Goal: Transaction & Acquisition: Purchase product/service

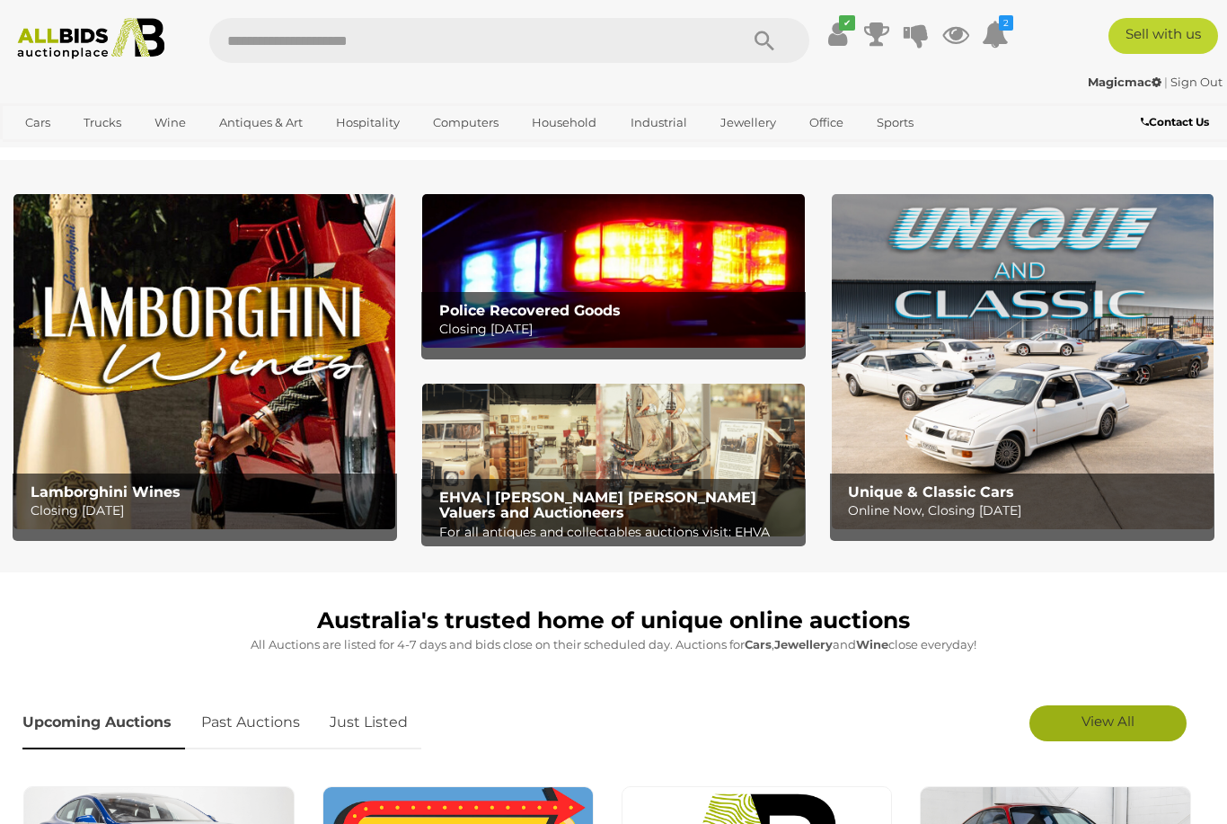
click at [1136, 727] on link "View All" at bounding box center [1107, 723] width 157 height 36
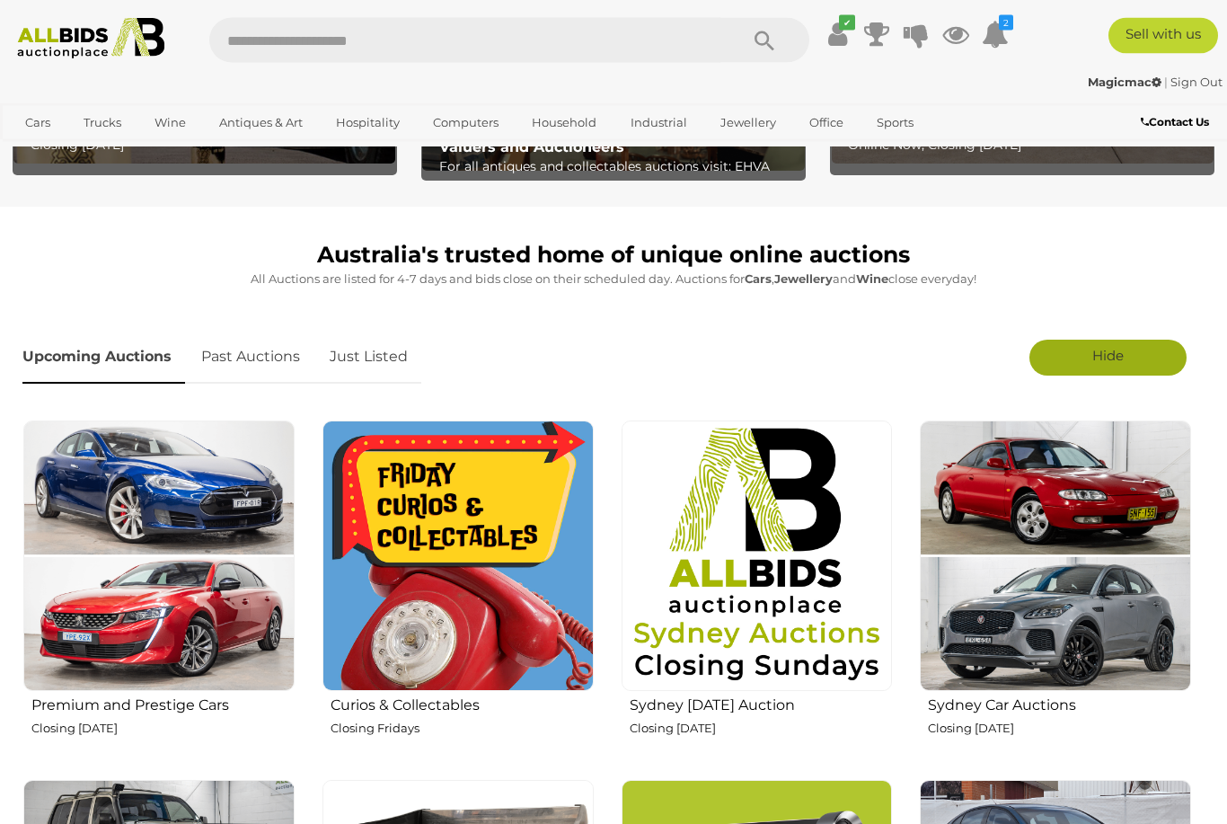
scroll to position [366, 0]
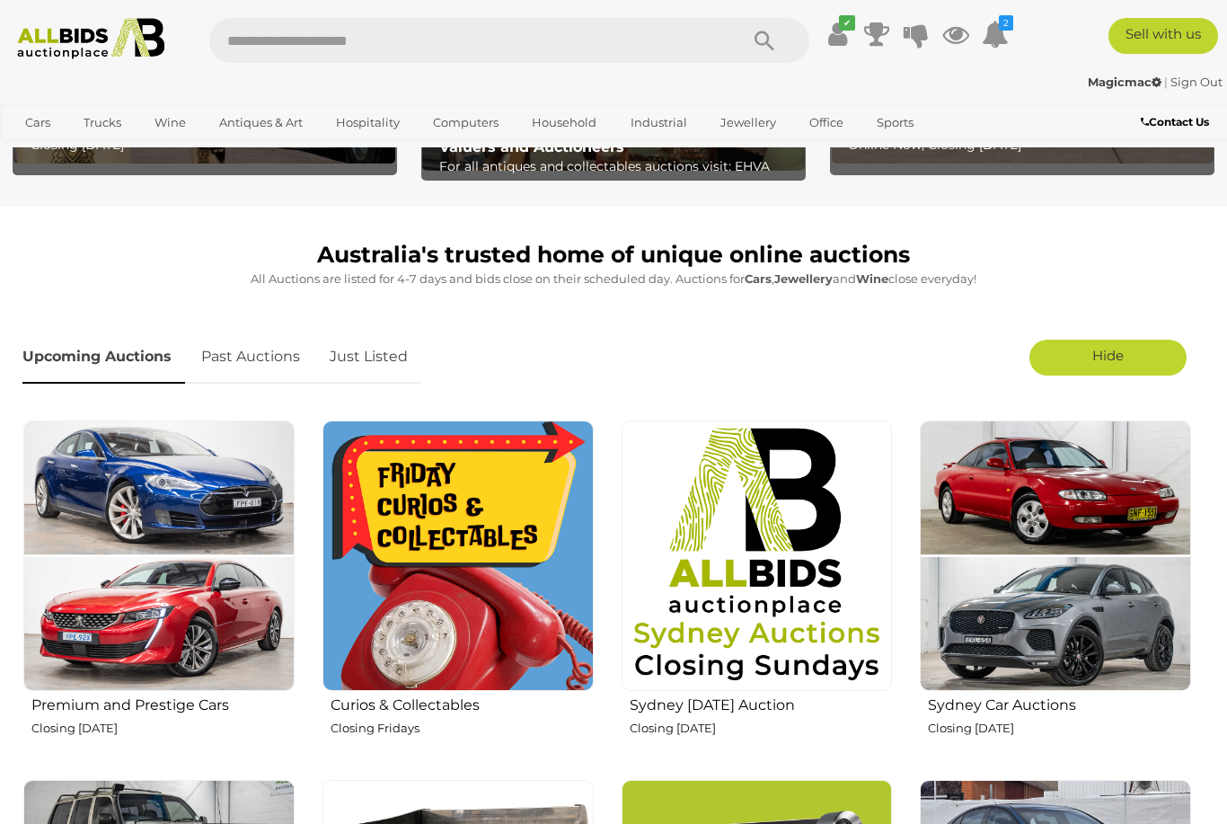
click at [386, 652] on img at bounding box center [457, 555] width 271 height 271
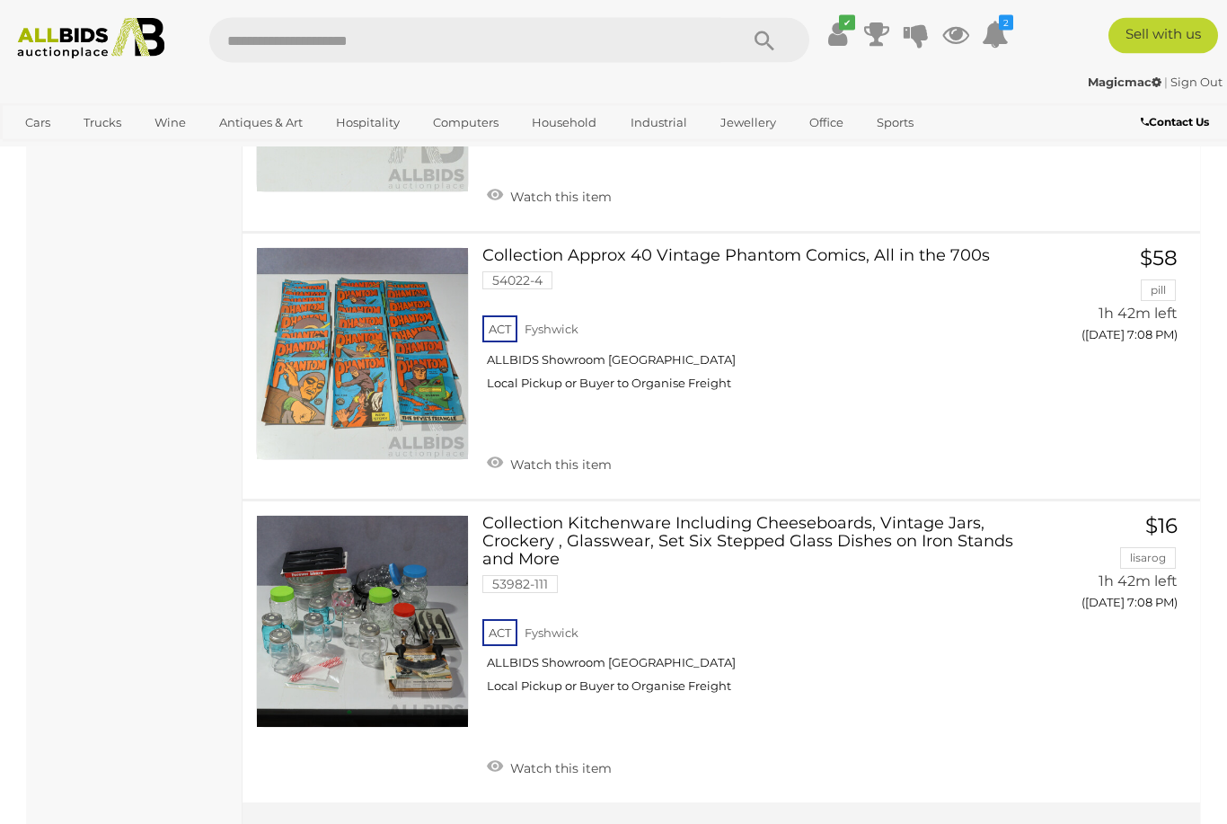
scroll to position [13420, 0]
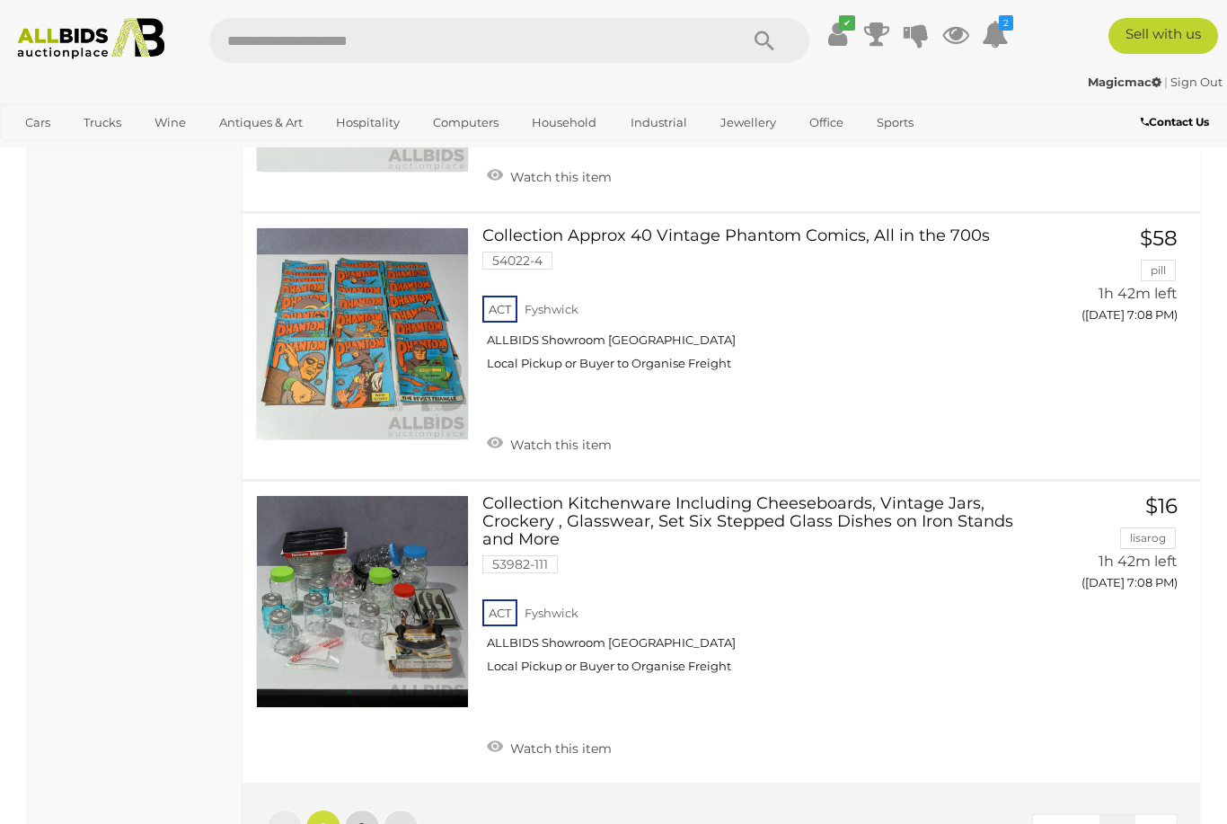
click at [369, 809] on link "2" at bounding box center [362, 827] width 36 height 36
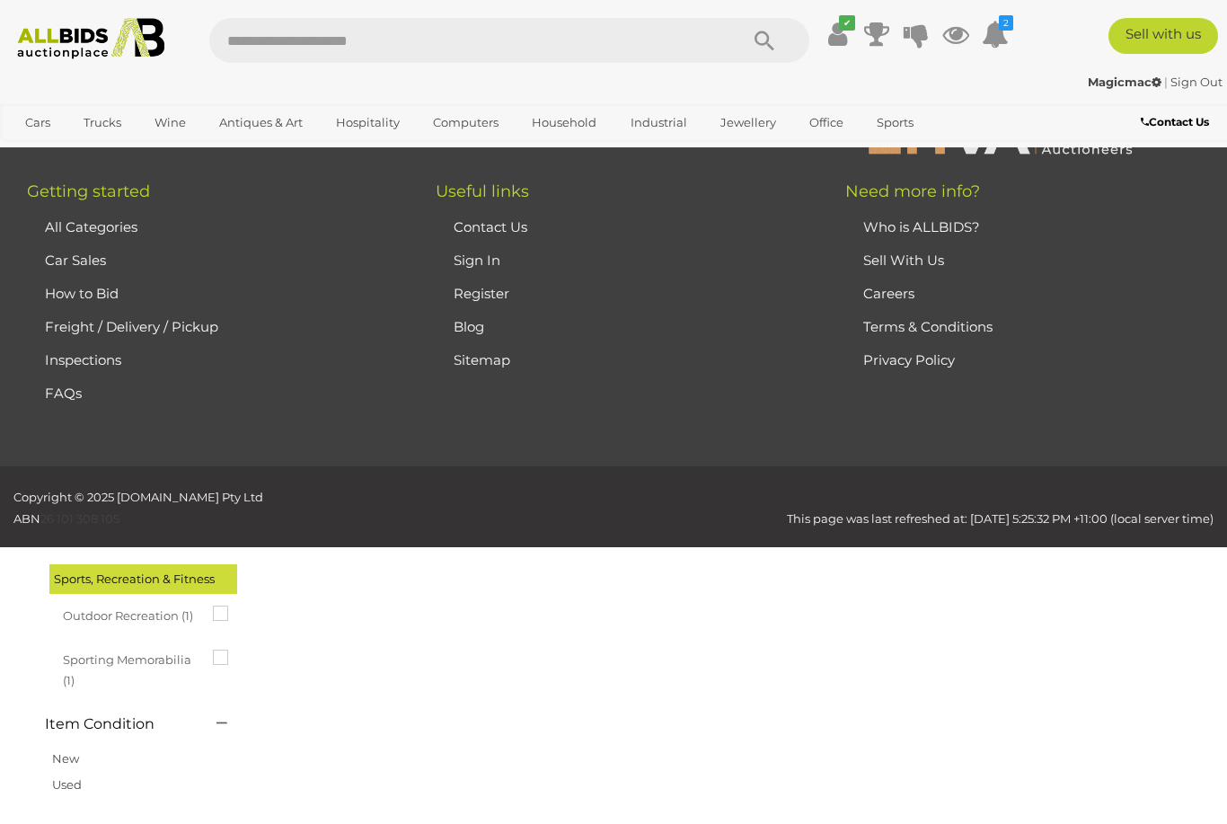
scroll to position [92, 0]
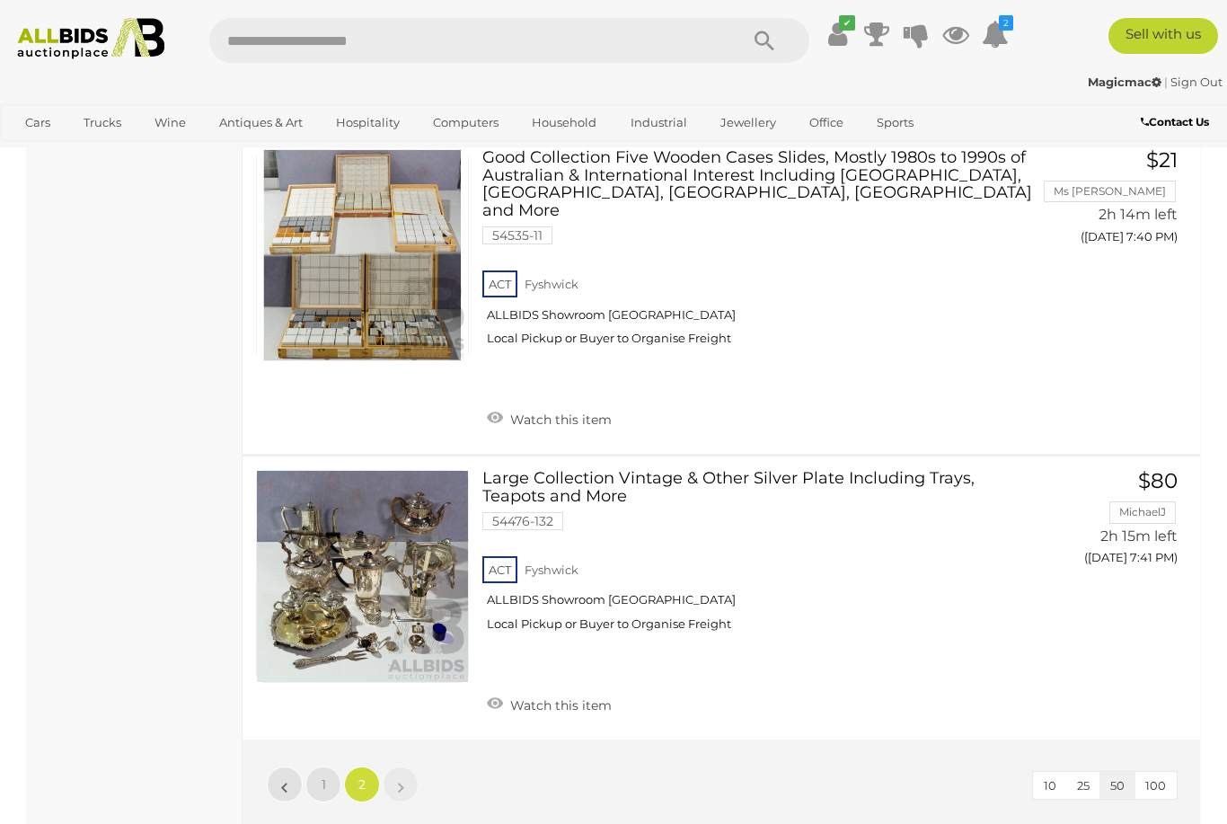
scroll to position [9298, 0]
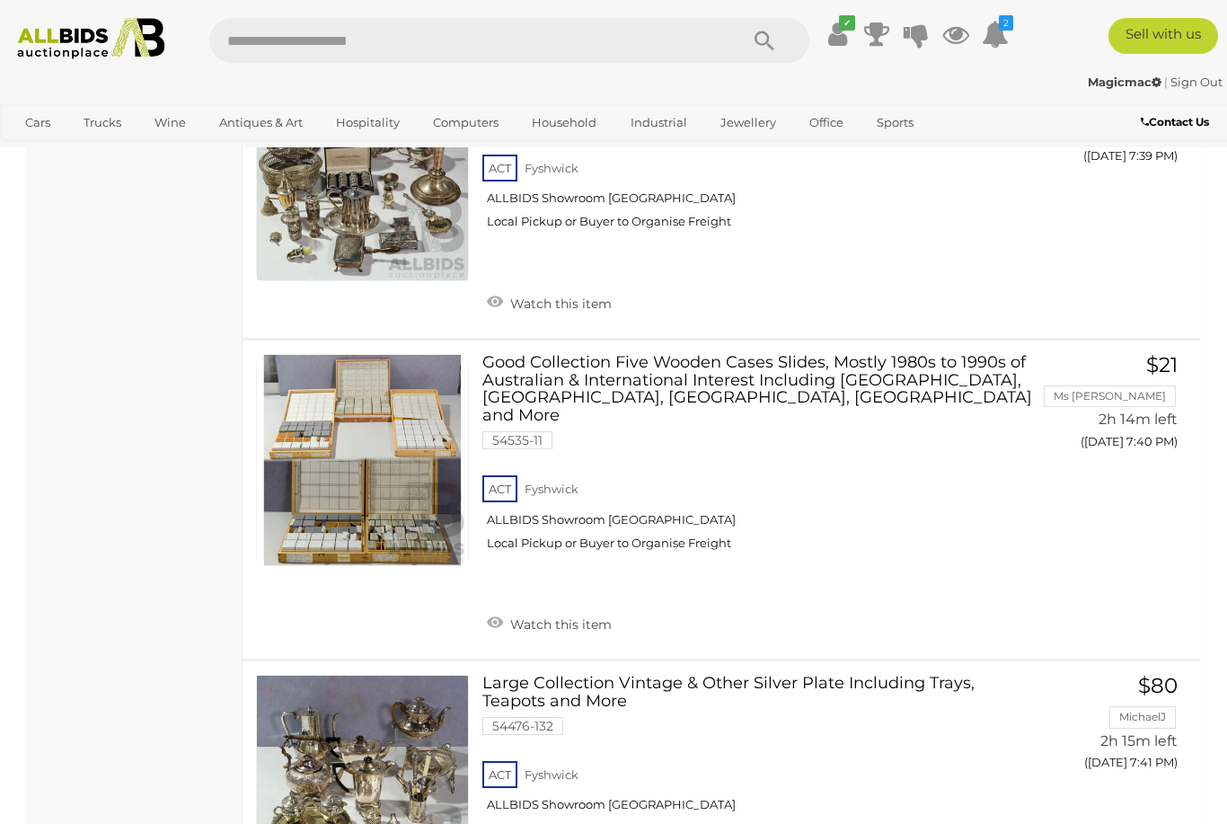
click at [53, 42] on img at bounding box center [90, 38] width 163 height 41
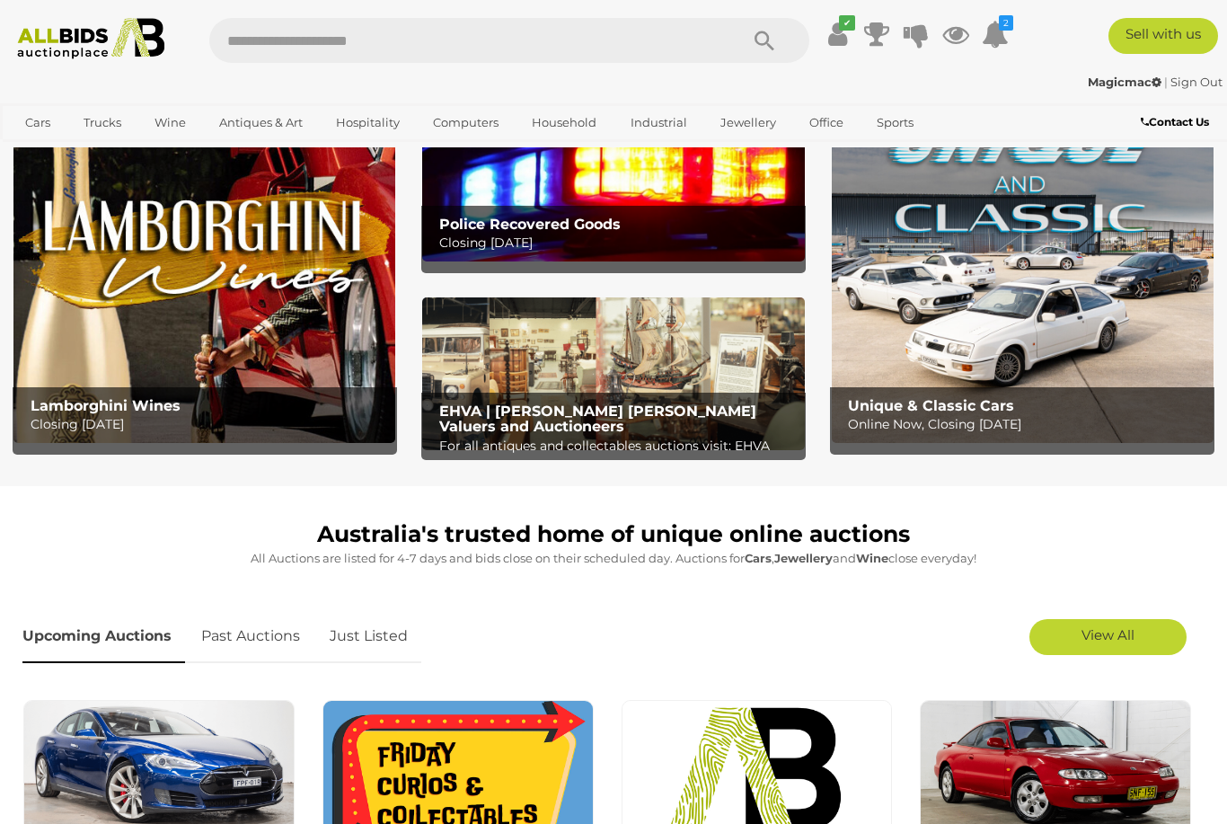
scroll to position [89, 0]
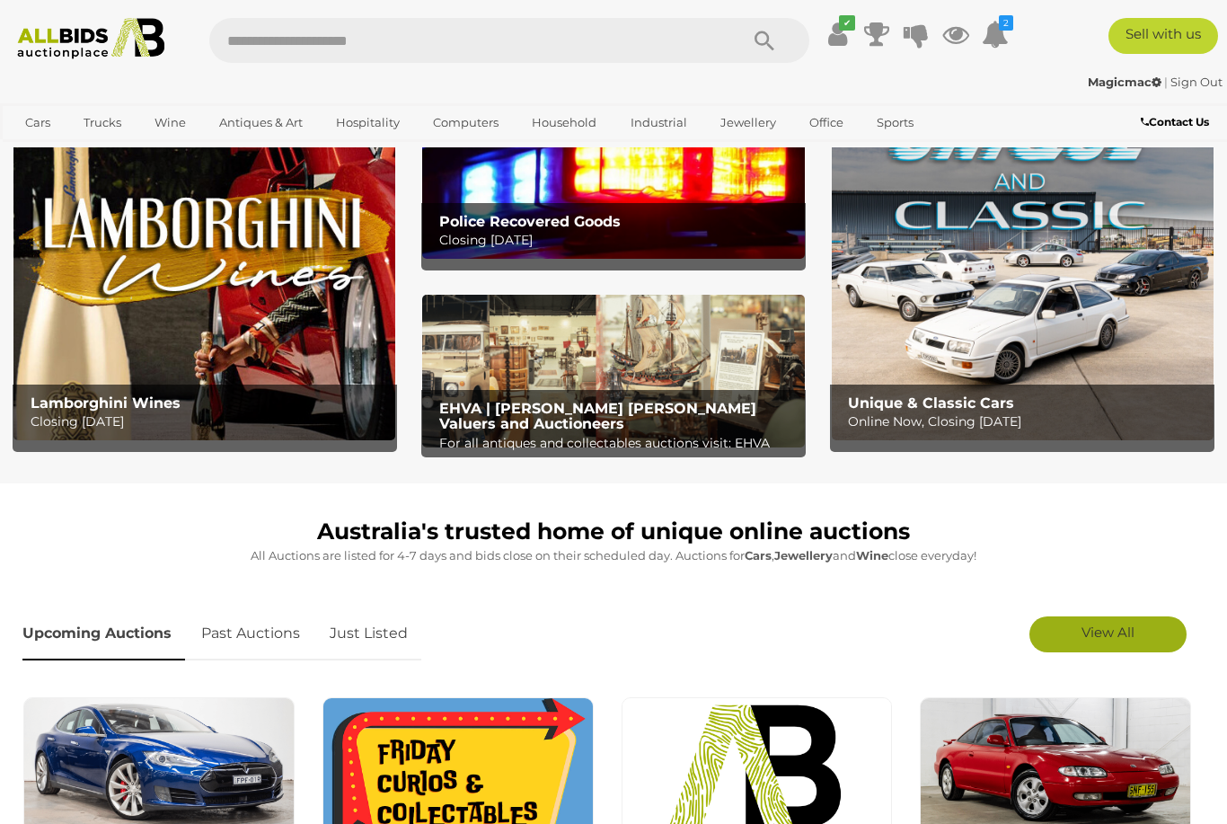
click at [1149, 633] on link "View All" at bounding box center [1107, 634] width 157 height 36
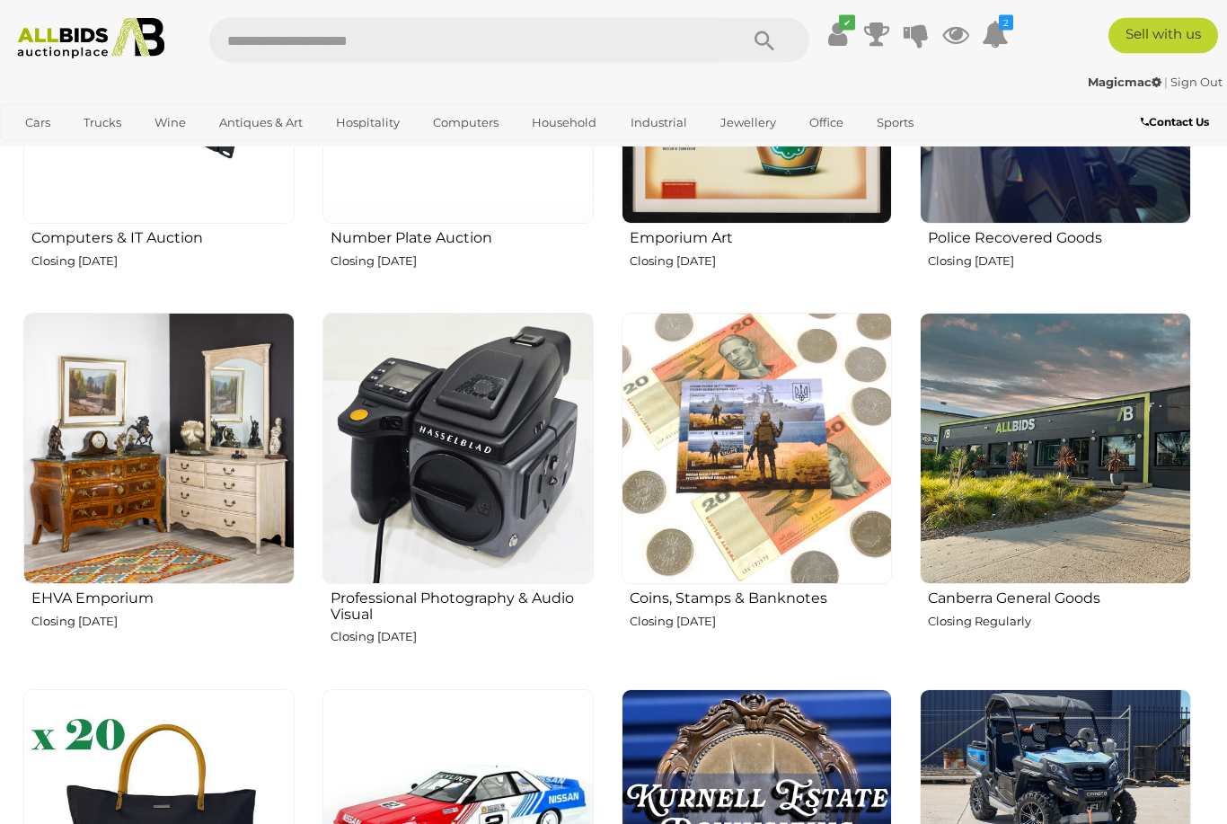
scroll to position [1928, 0]
click at [92, 527] on img at bounding box center [158, 448] width 271 height 271
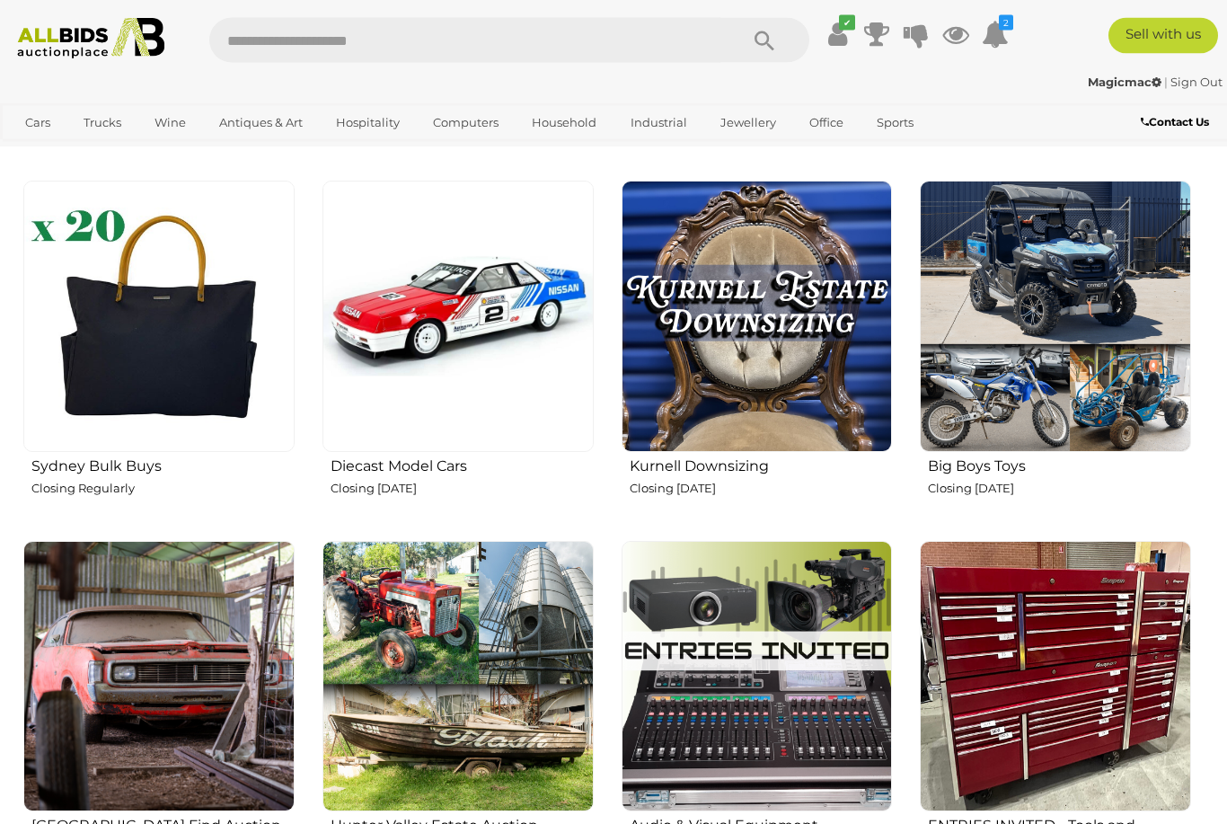
scroll to position [2402, 0]
